Goal: Task Accomplishment & Management: Use online tool/utility

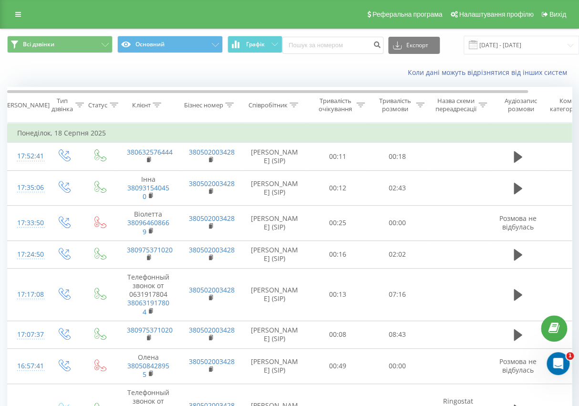
click at [474, 44] on span at bounding box center [473, 45] width 9 height 9
click at [472, 44] on span at bounding box center [473, 45] width 9 height 9
click at [485, 45] on input "[DATE] - [DATE]" at bounding box center [521, 45] width 115 height 19
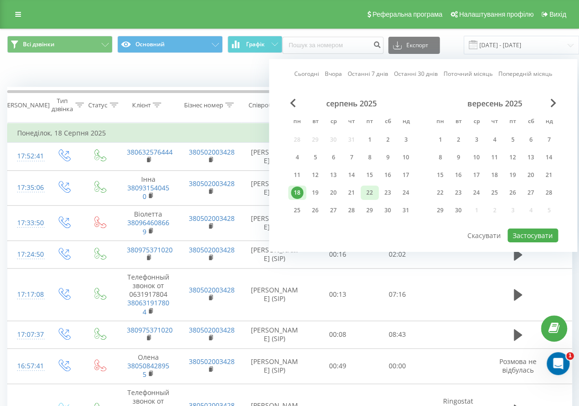
click at [365, 192] on div "22" at bounding box center [370, 193] width 12 height 12
click at [536, 234] on button "Застосувати" at bounding box center [533, 236] width 51 height 14
type input "[DATE] - [DATE]"
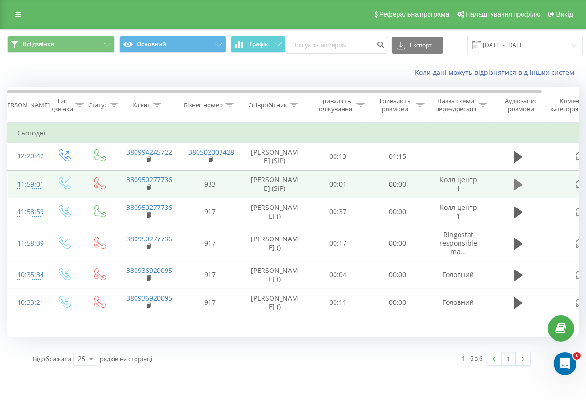
click at [519, 187] on icon at bounding box center [518, 184] width 9 height 11
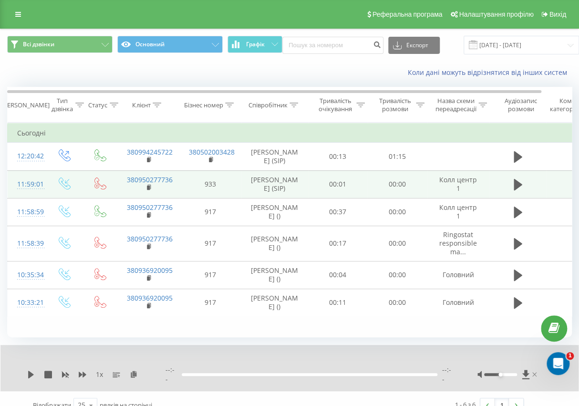
click at [534, 376] on icon at bounding box center [534, 375] width 4 height 8
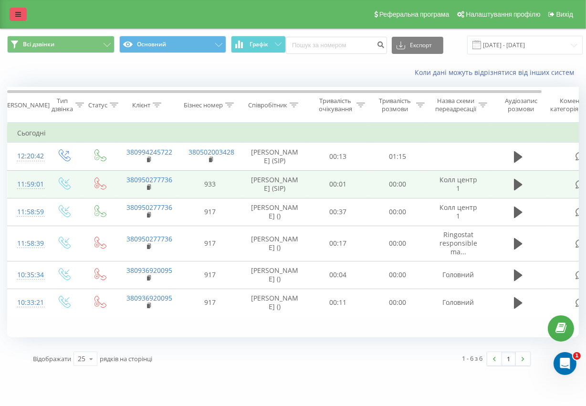
click at [16, 10] on link at bounding box center [18, 14] width 17 height 13
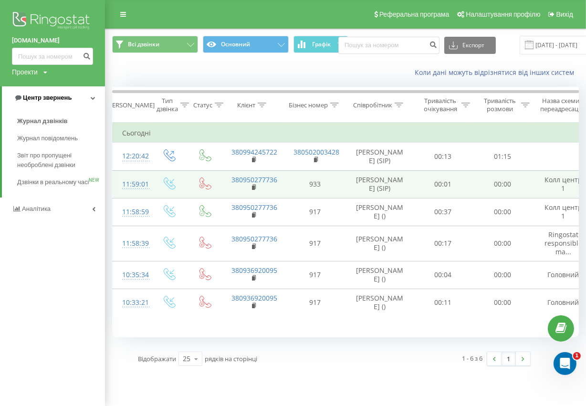
click at [50, 98] on span "Центр звернень" at bounding box center [47, 97] width 49 height 7
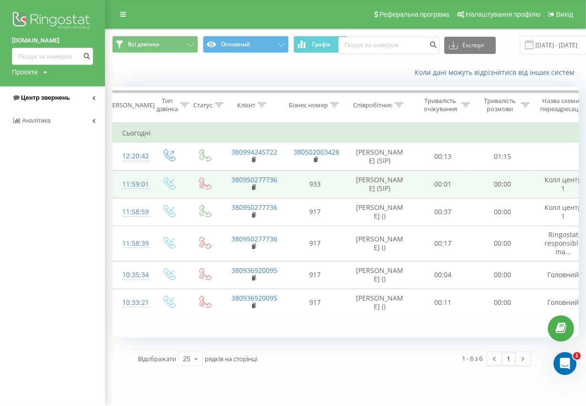
click at [50, 98] on span "Центр звернень" at bounding box center [45, 97] width 49 height 7
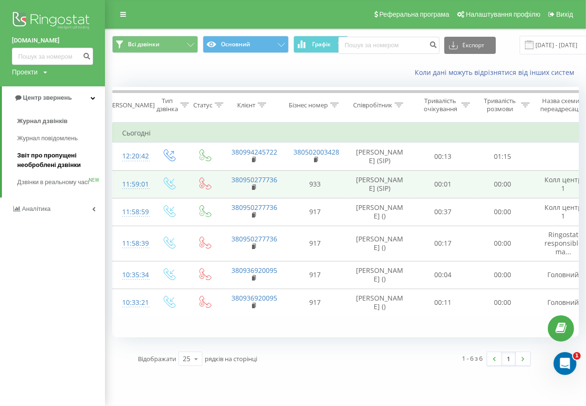
click at [51, 162] on span "Звіт про пропущені необроблені дзвінки" at bounding box center [58, 160] width 83 height 19
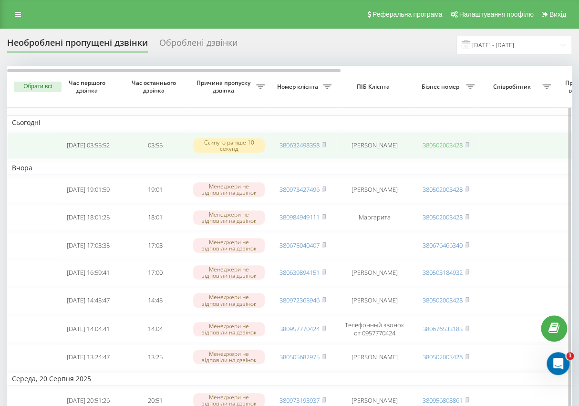
click at [435, 143] on link "380502003428" at bounding box center [443, 145] width 40 height 9
click at [469, 143] on icon at bounding box center [467, 144] width 3 height 4
